Goal: Information Seeking & Learning: Learn about a topic

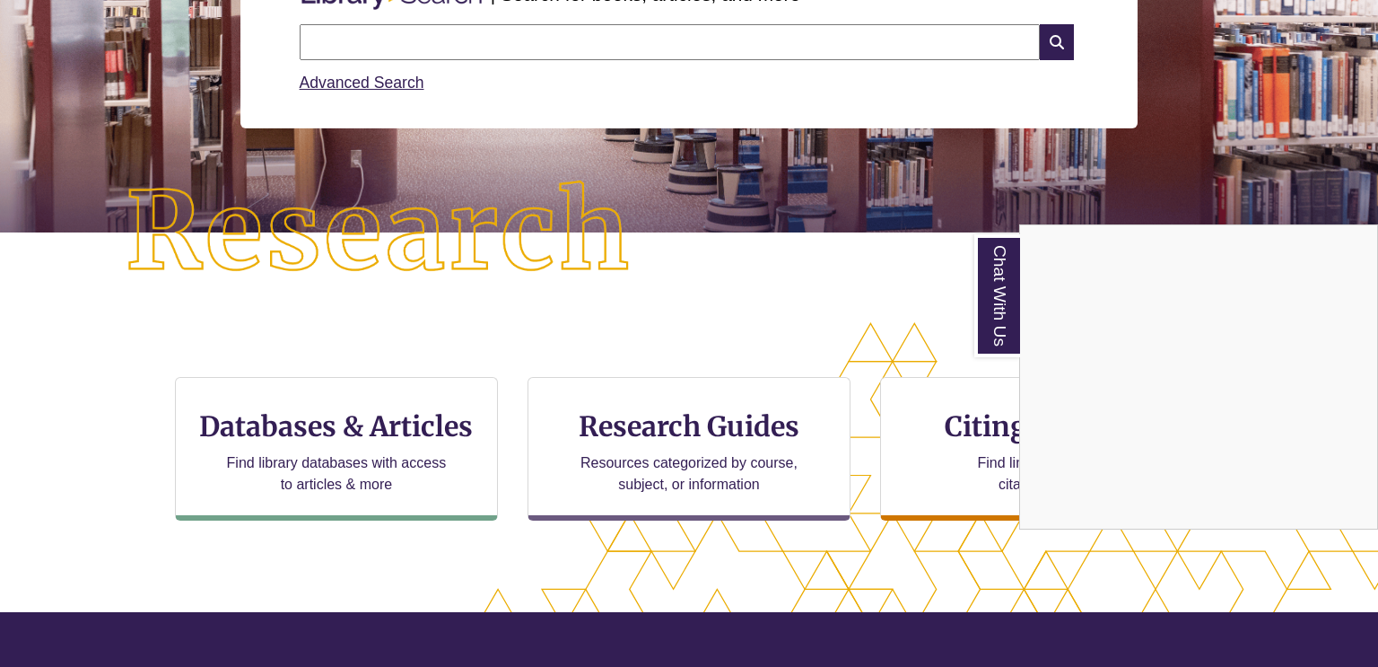
scroll to position [286, 0]
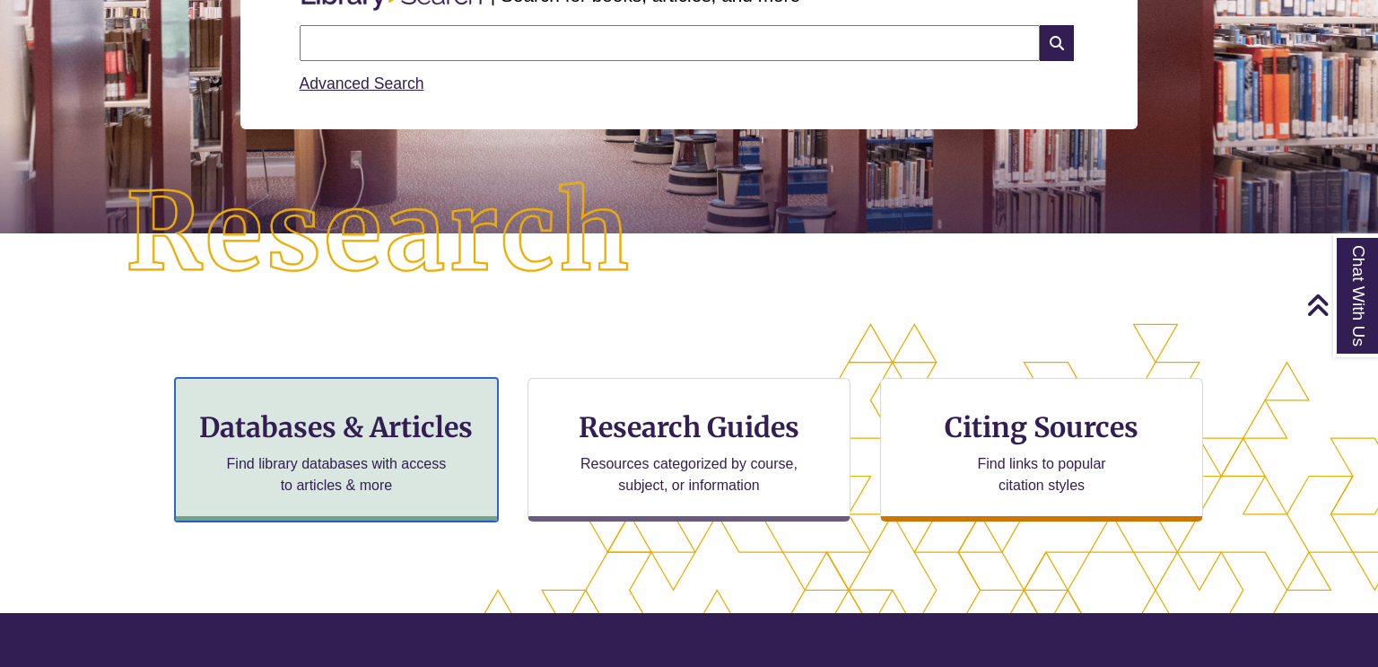
click at [358, 453] on p "Find library databases with access to articles & more" at bounding box center [336, 474] width 234 height 43
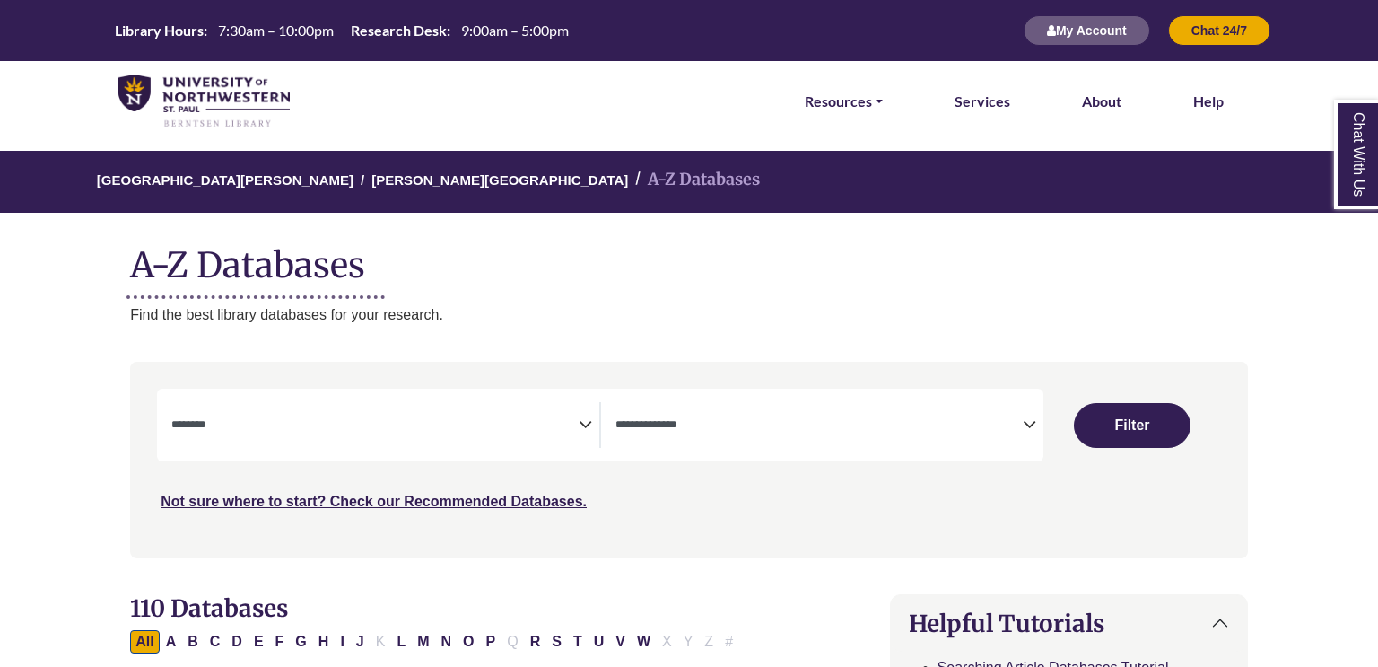
select select "Database Subject Filter"
select select "Database Types Filter"
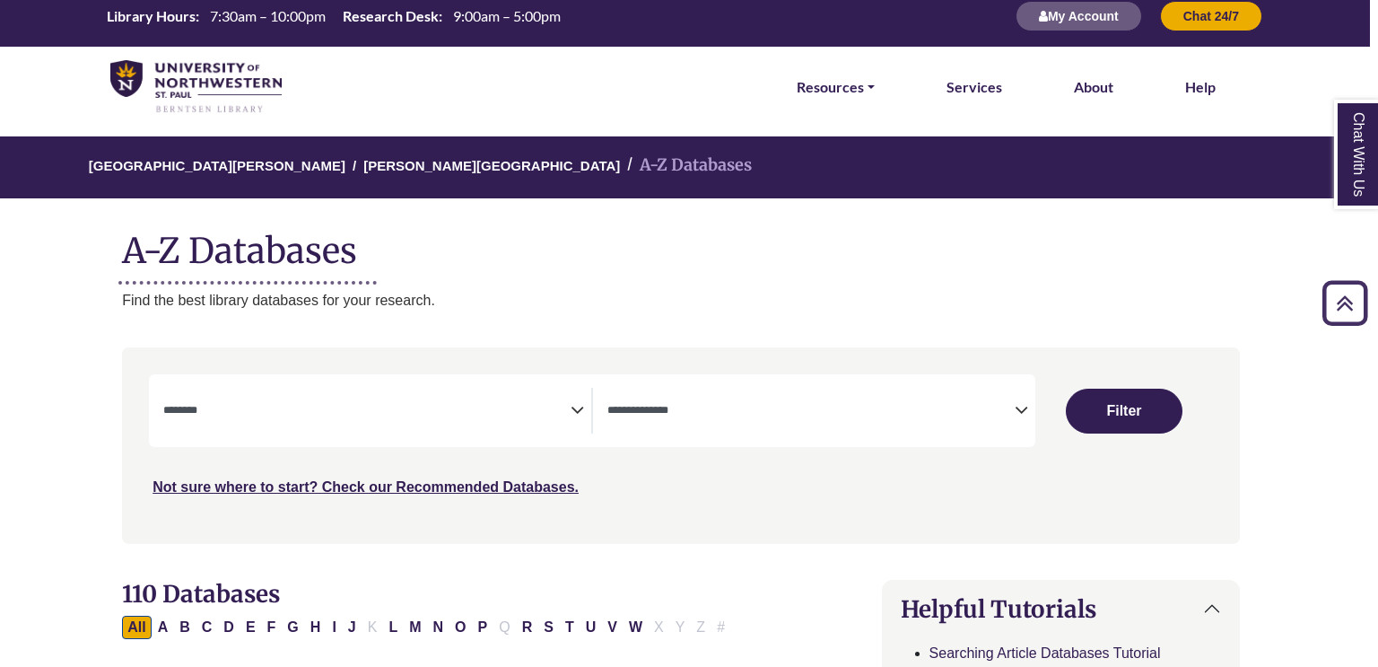
scroll to position [0, 8]
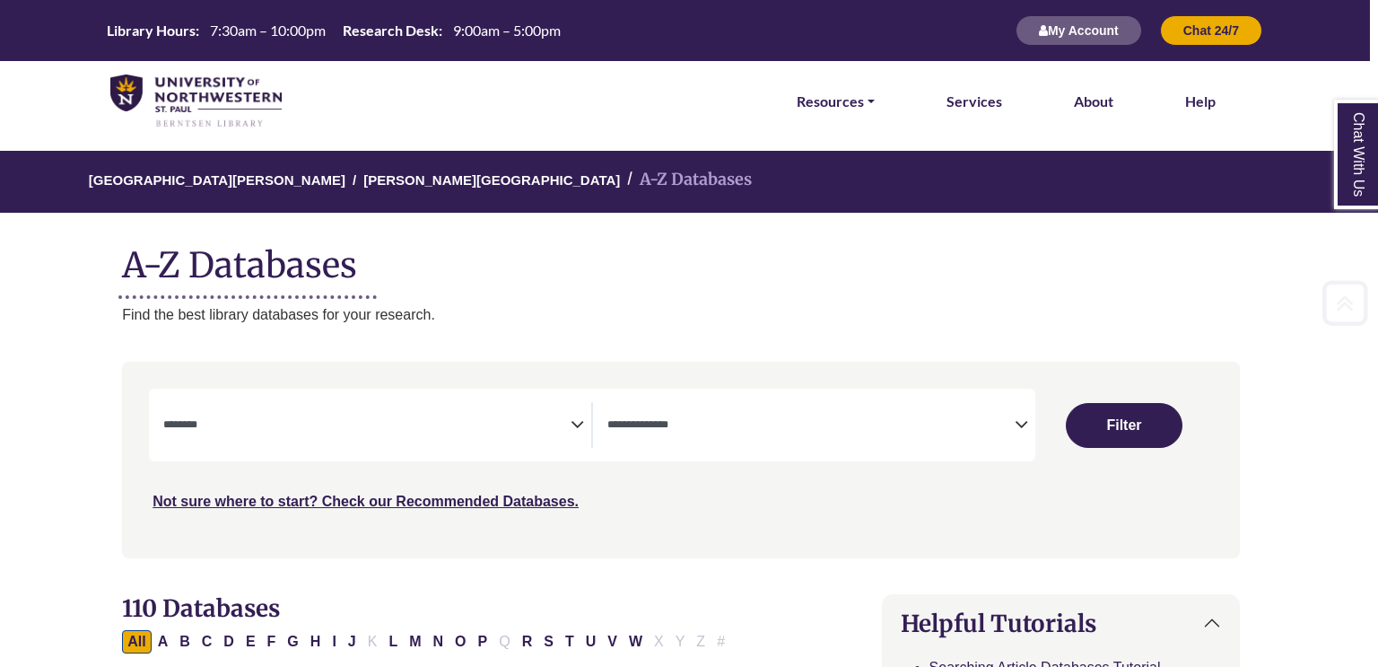
click at [432, 423] on textarea "Search" at bounding box center [366, 426] width 407 height 14
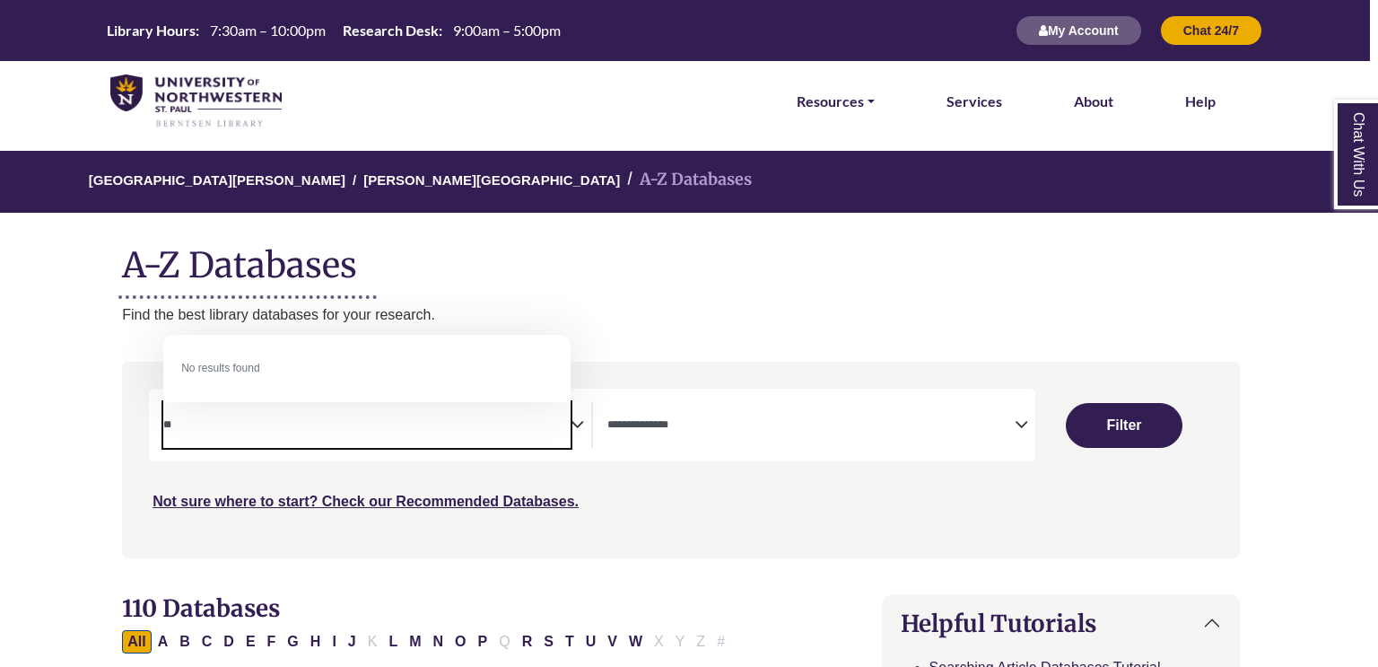
type textarea "*"
type textarea "*******"
select select "*****"
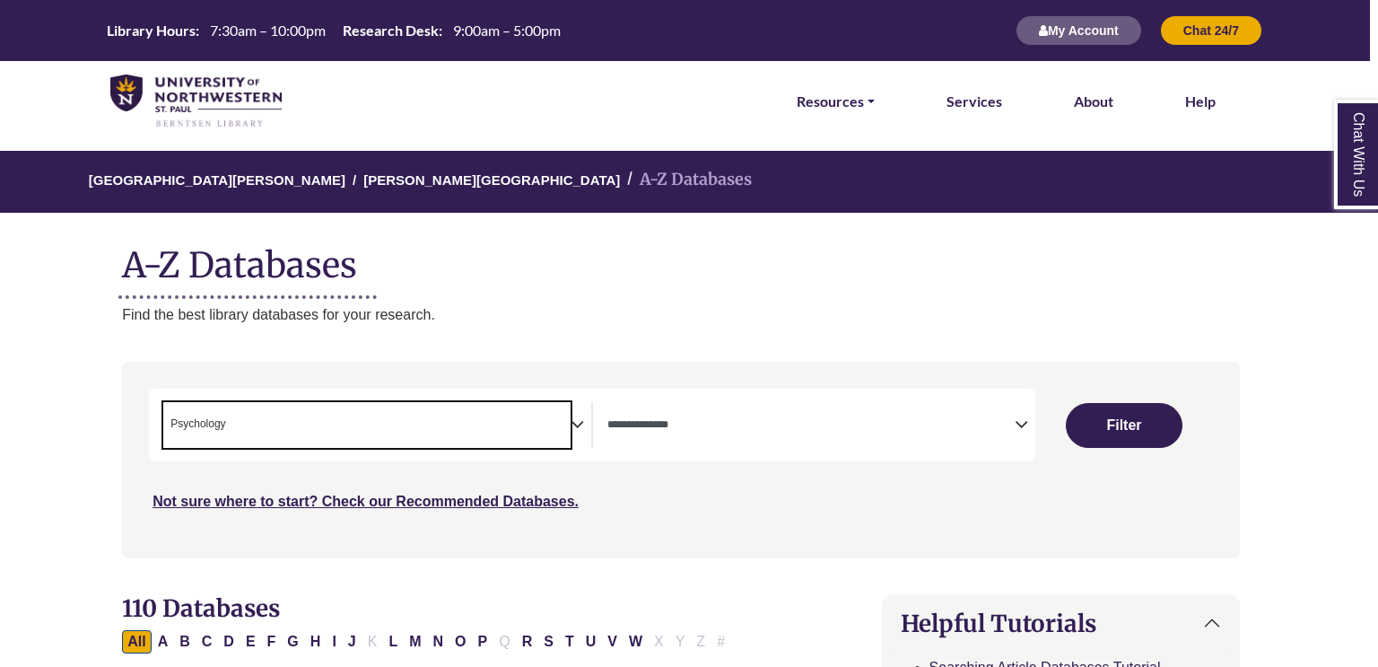
scroll to position [643, 0]
click at [1102, 423] on button "Filter" at bounding box center [1124, 425] width 117 height 45
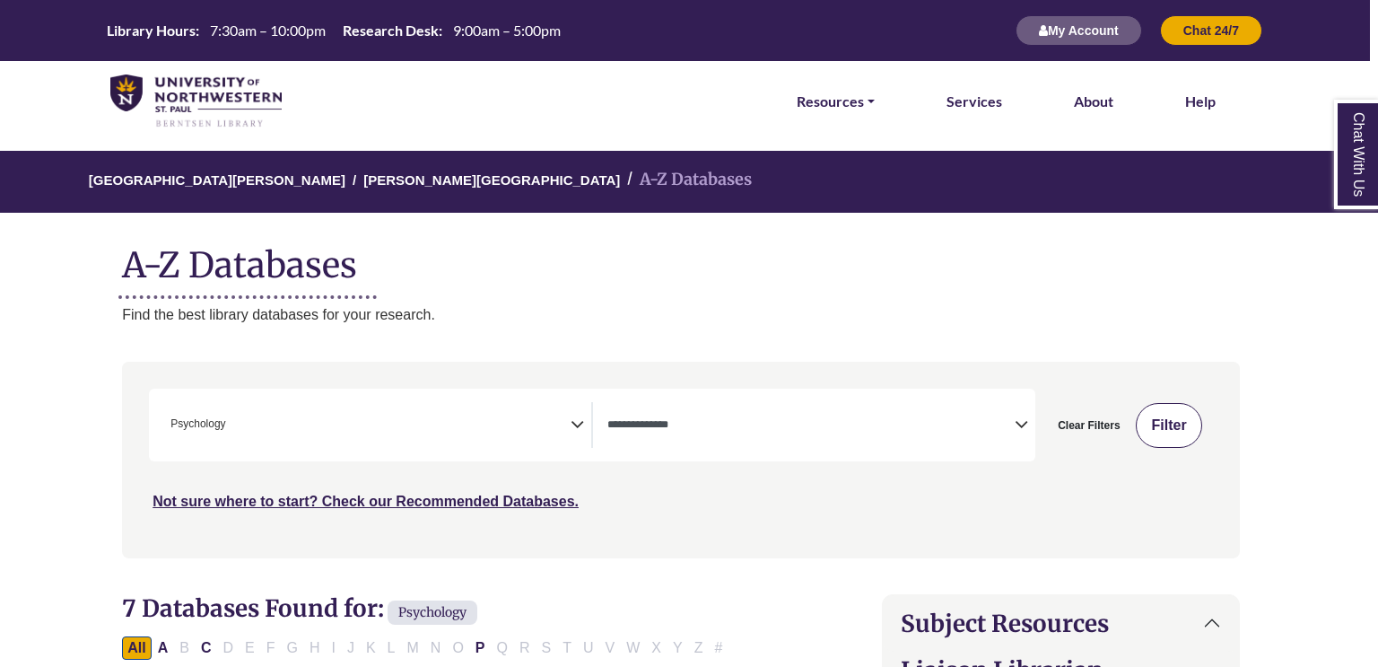
select select "Database Types Filter"
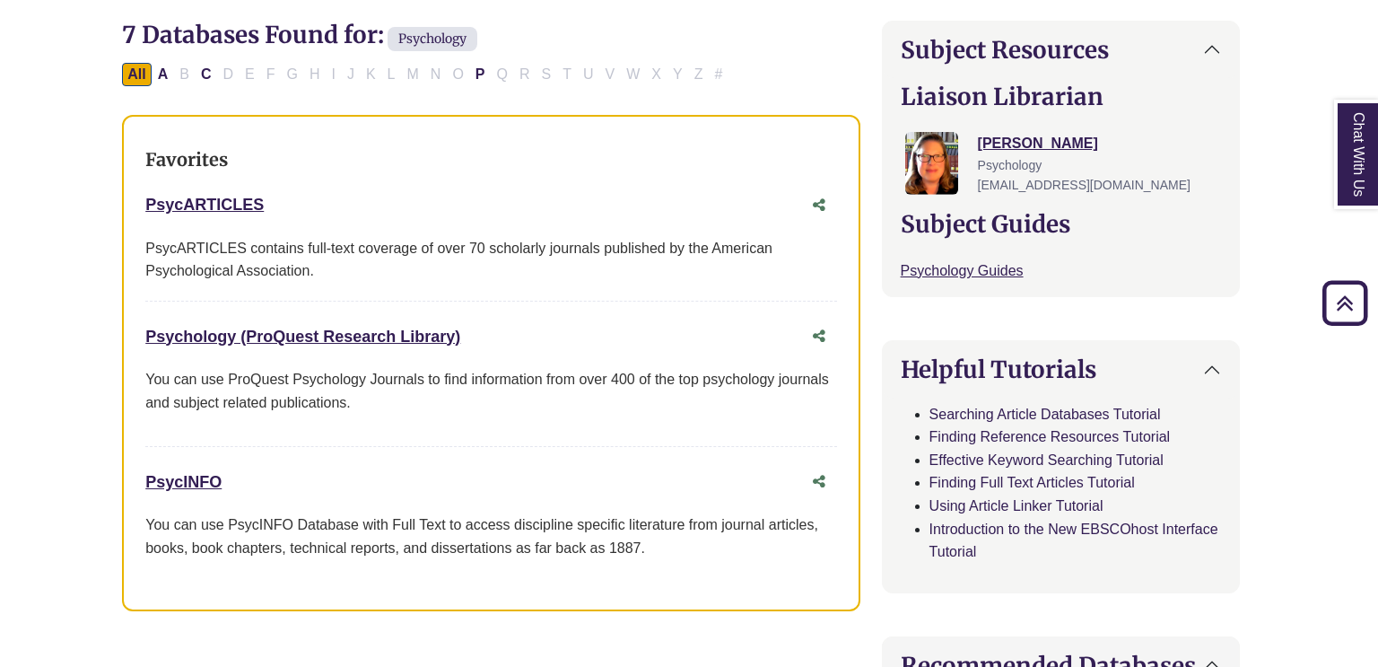
scroll to position [584, 8]
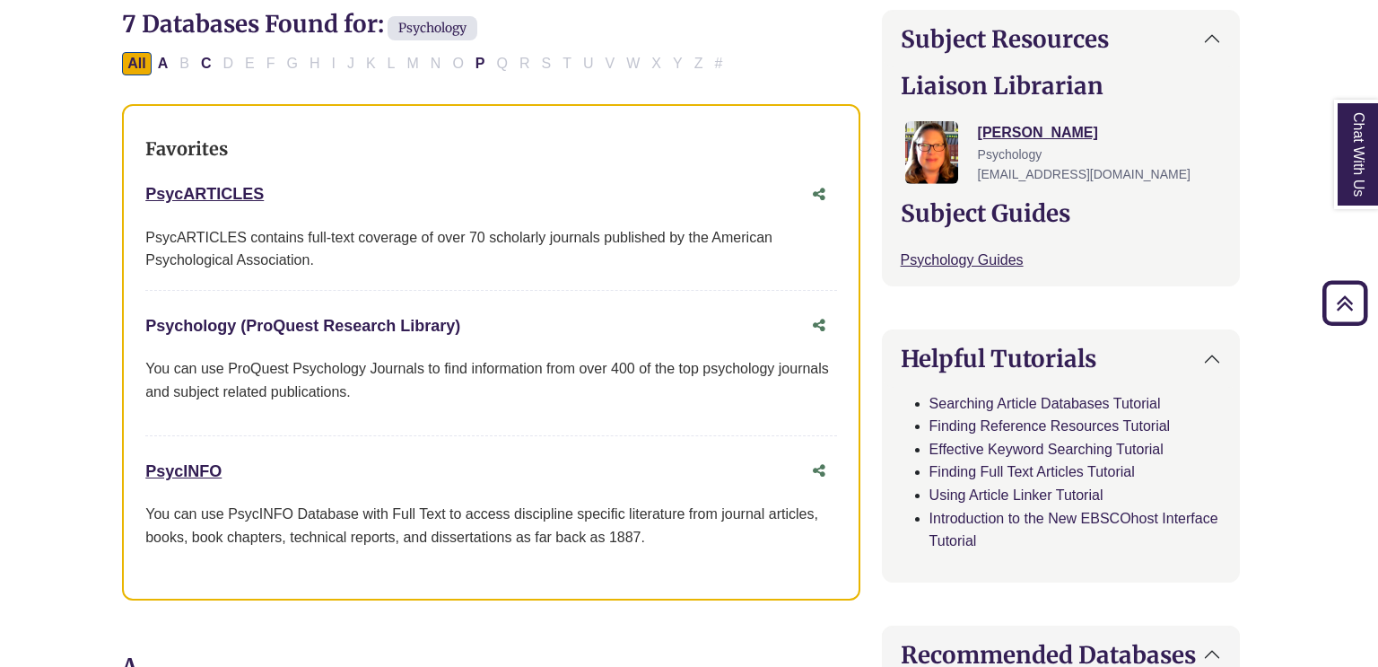
click at [297, 327] on link "Psychology (ProQuest Research Library) This link opens in a new window" at bounding box center [302, 326] width 315 height 18
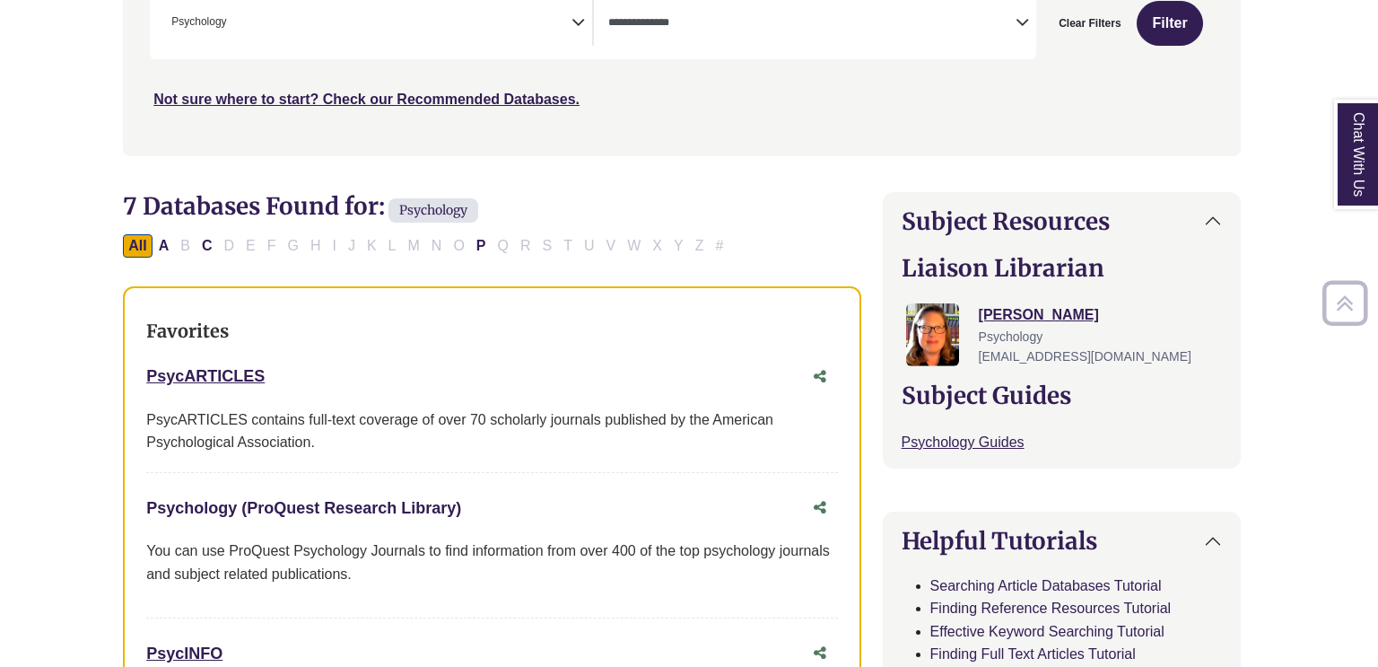
scroll to position [425, 7]
